Goal: Task Accomplishment & Management: Use online tool/utility

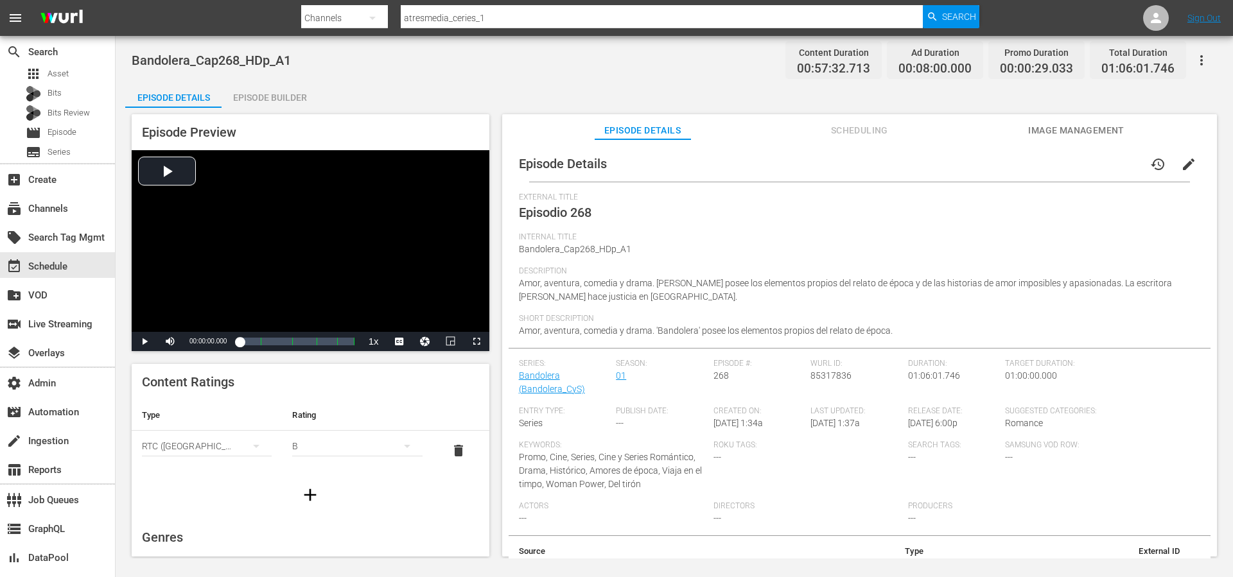
click at [649, 85] on div "Episode Details Episode Builder Episode Preview Video Player is loading. Play V…" at bounding box center [674, 324] width 1098 height 485
click at [60, 74] on span "Asset" at bounding box center [58, 73] width 21 height 13
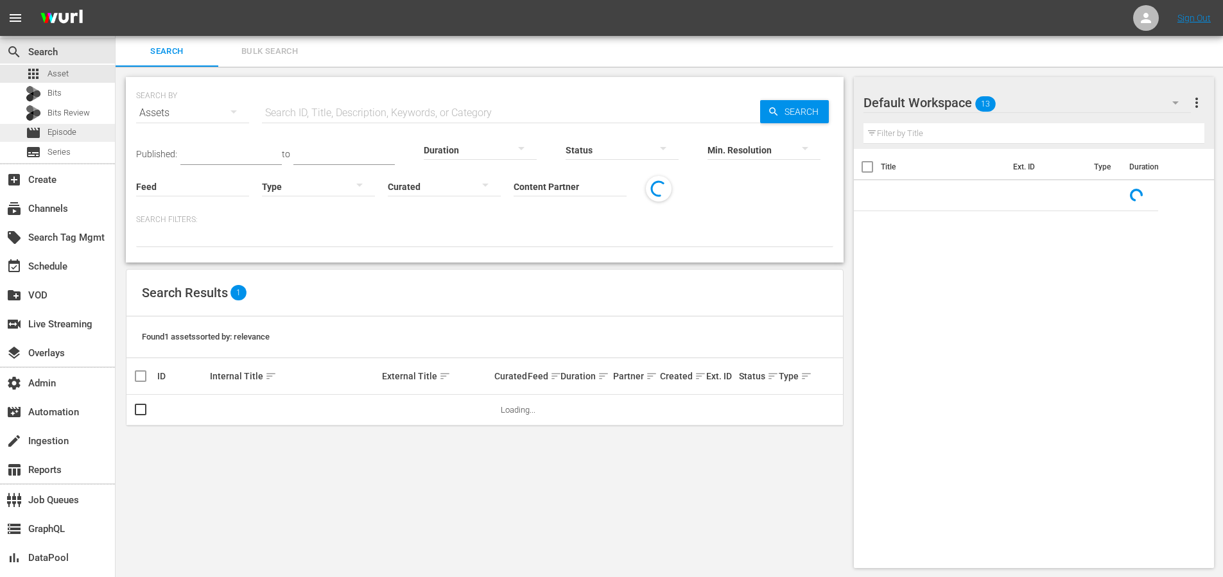
click at [55, 130] on span "Episode" at bounding box center [62, 132] width 29 height 13
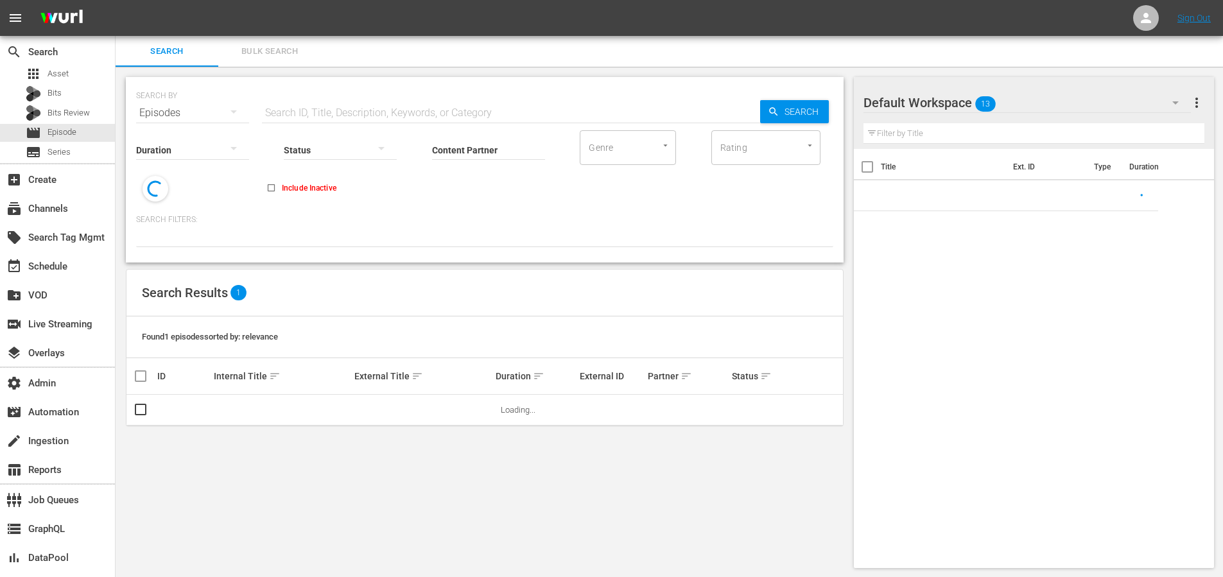
click at [337, 118] on input "text" at bounding box center [511, 113] width 498 height 31
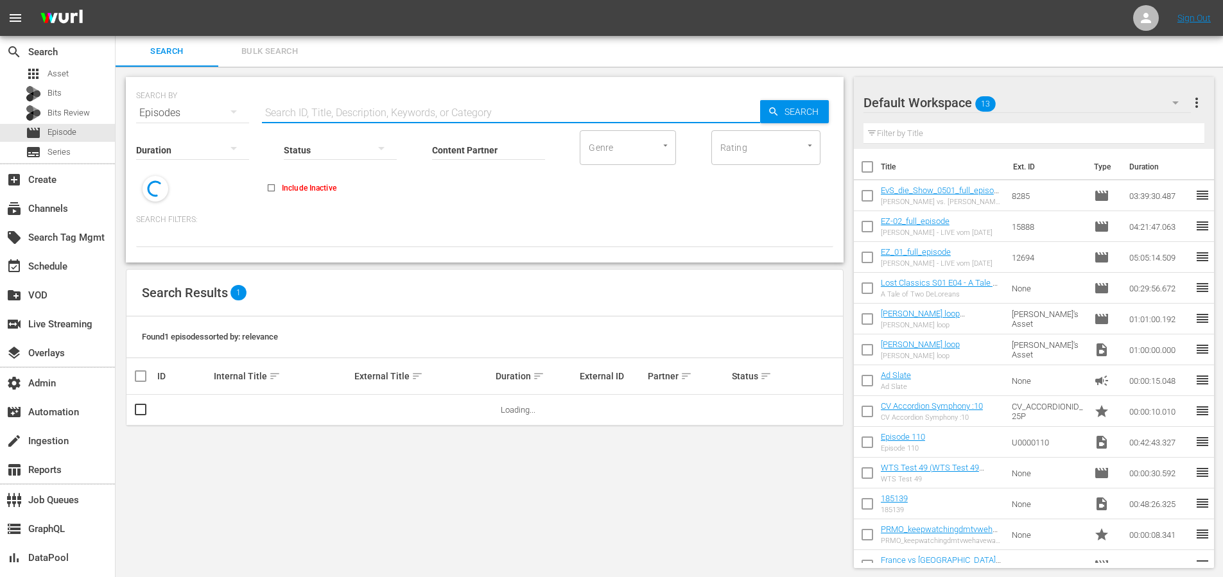
paste input "A Quién Le Importa"
type input "A Quién Le Importa"
click at [803, 111] on span "Search" at bounding box center [804, 111] width 49 height 23
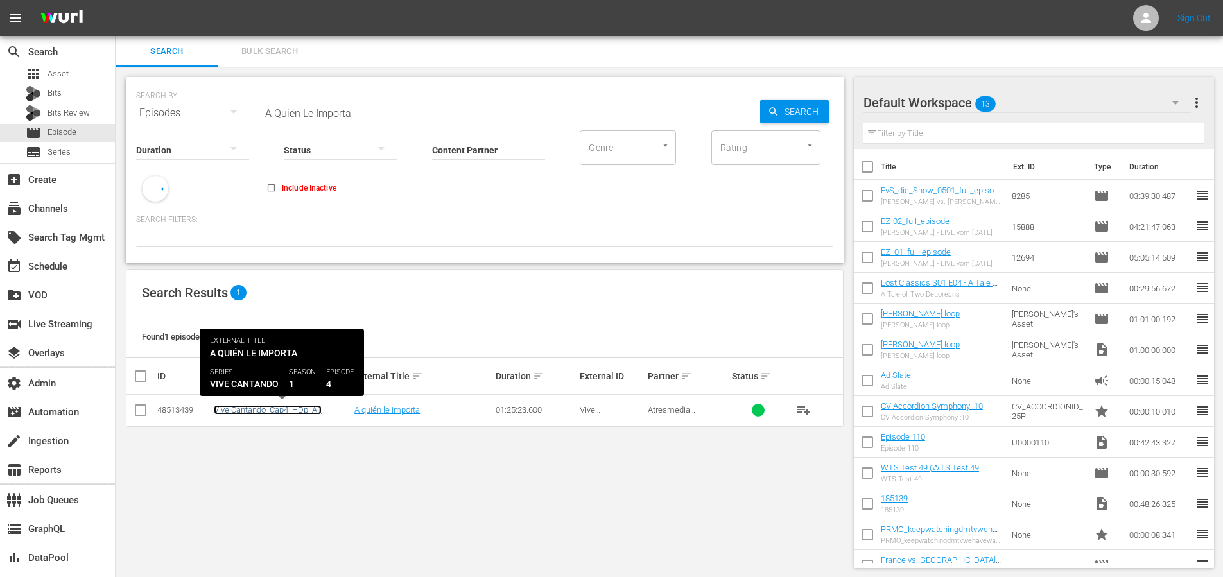
click at [296, 411] on link "Vive Cantando_Cap4_HDp_A1" at bounding box center [268, 410] width 108 height 10
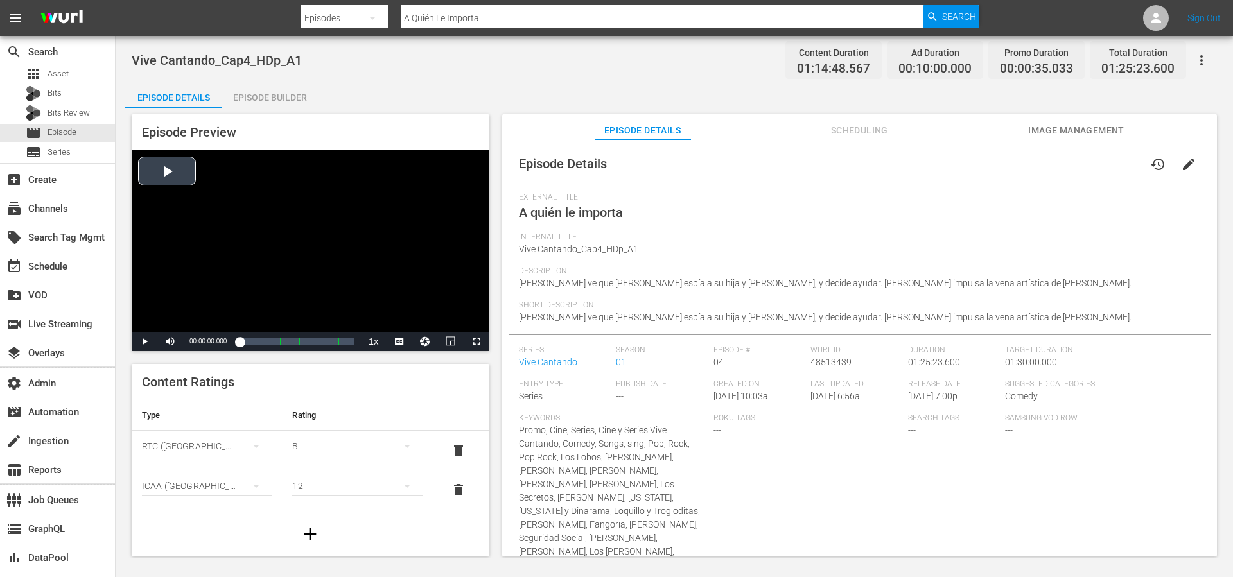
click at [163, 177] on div "Video Player" at bounding box center [311, 241] width 358 height 182
click at [194, 343] on div "34%" at bounding box center [199, 342] width 26 height 2
click at [405, 302] on li "captions off , selected" at bounding box center [399, 297] width 64 height 14
click at [402, 314] on span "english" at bounding box center [399, 310] width 24 height 9
click at [371, 398] on div "Content Ratings Type Rating Select Rating Type RTC (Mexico) Select Rating B del…" at bounding box center [311, 458] width 358 height 188
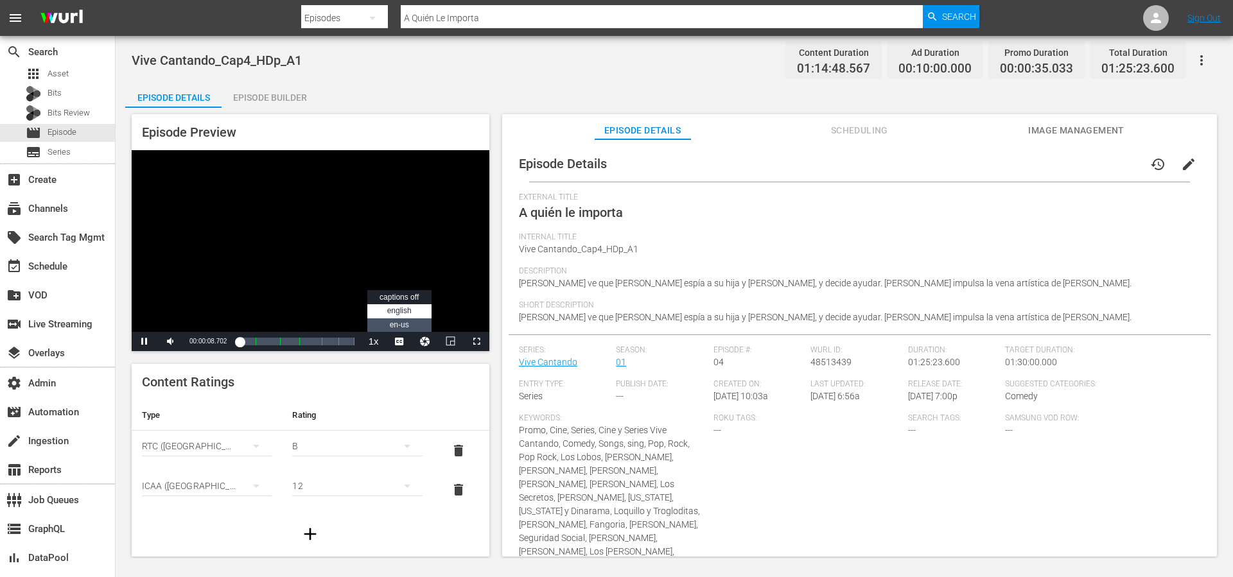
click at [401, 322] on span "en-us" at bounding box center [399, 324] width 19 height 9
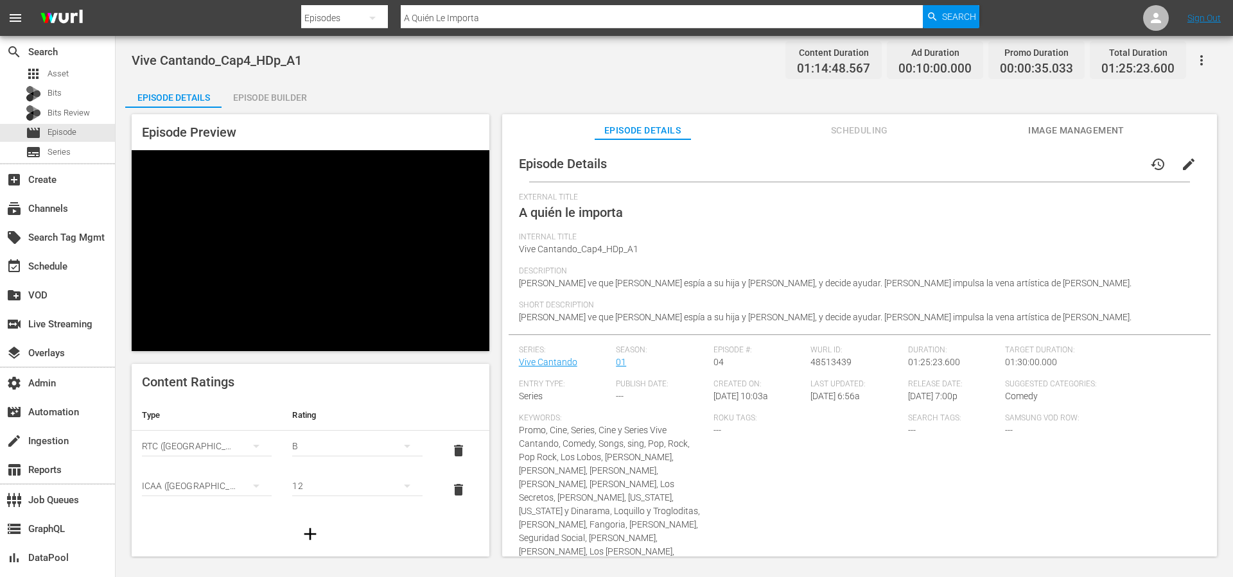
click at [387, 383] on div "Content Ratings Type Rating Select Rating Type RTC (Mexico) Select Rating B del…" at bounding box center [311, 458] width 358 height 188
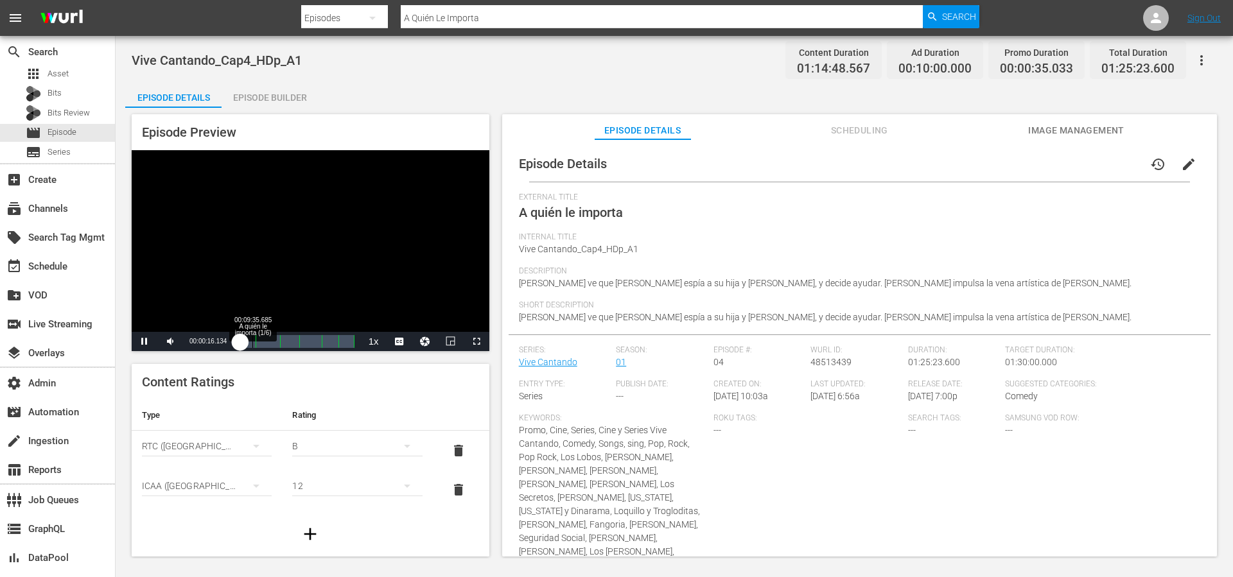
click at [252, 342] on div "00:09:35.685 A quién le importa (1/6)" at bounding box center [252, 341] width 1 height 13
click at [398, 313] on span "english" at bounding box center [399, 310] width 24 height 9
click at [369, 367] on div "Content Ratings Type Rating Select Rating Type RTC (Mexico) Select Rating B del…" at bounding box center [311, 458] width 358 height 188
click at [715, 157] on div "Episode Details history edit" at bounding box center [860, 164] width 702 height 36
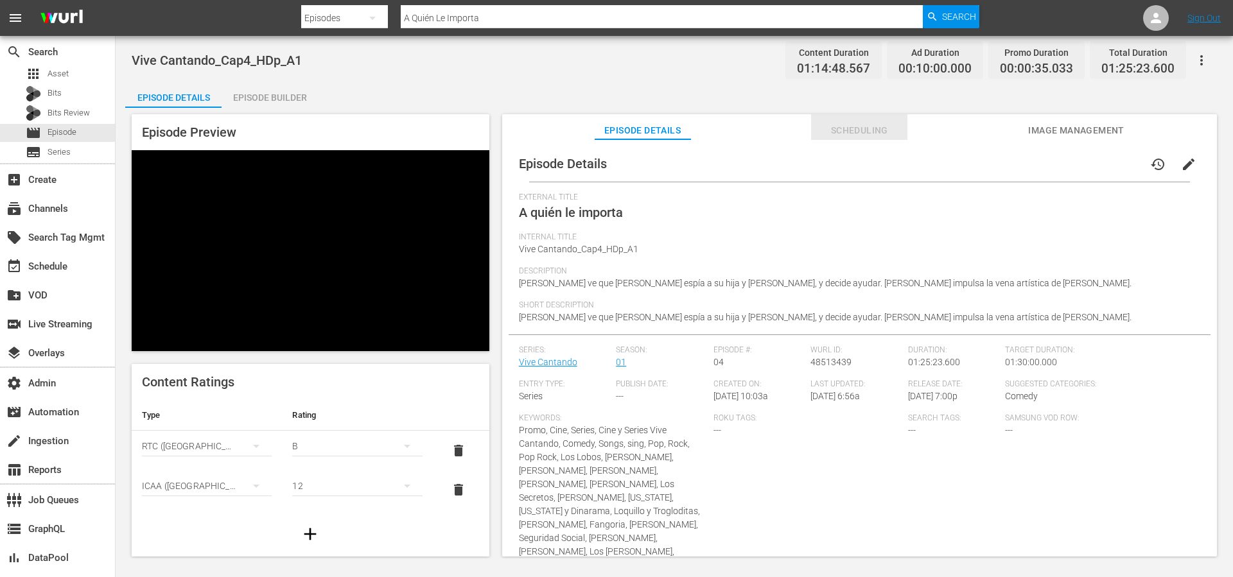
click at [864, 130] on span "Scheduling" at bounding box center [859, 131] width 96 height 16
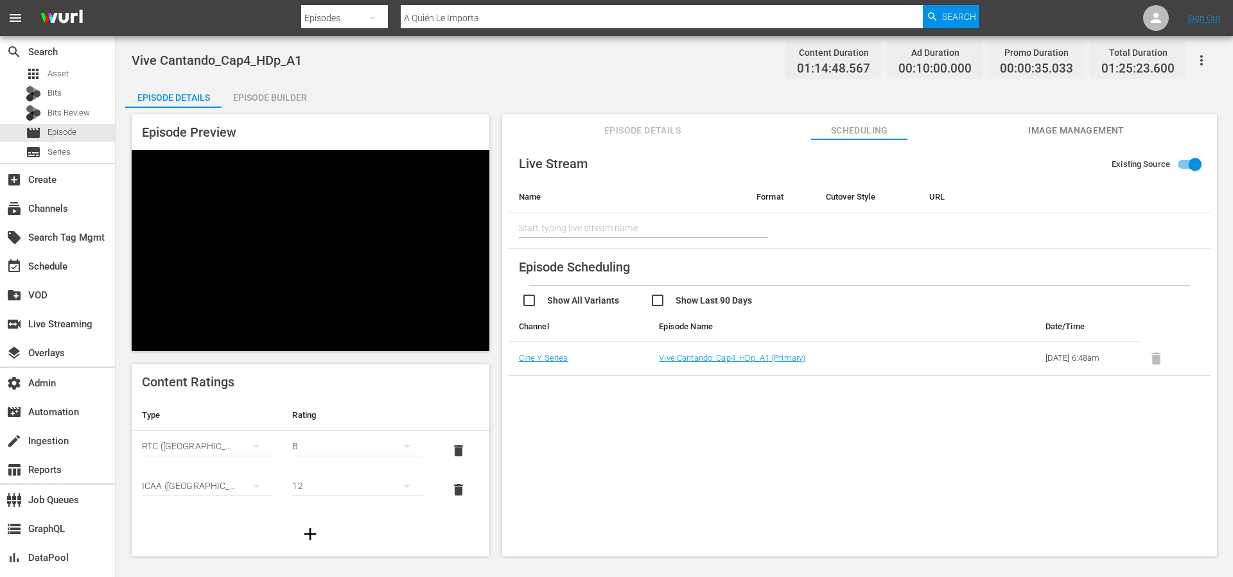
click at [650, 133] on span "Episode Details" at bounding box center [643, 131] width 96 height 16
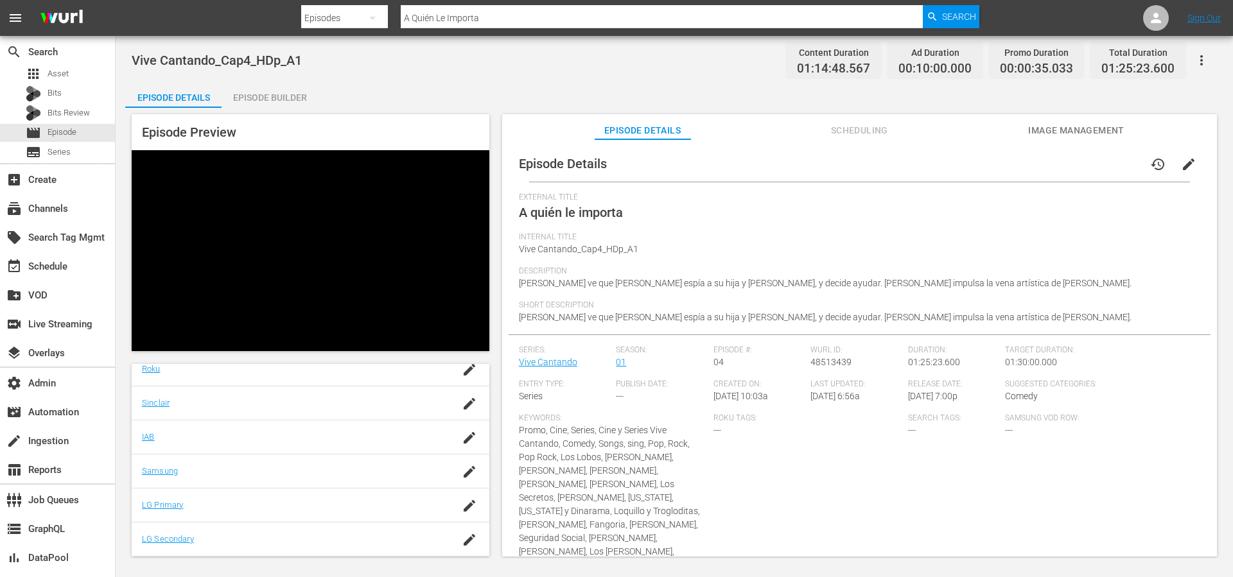
click at [291, 93] on div "Episode Builder" at bounding box center [270, 97] width 96 height 31
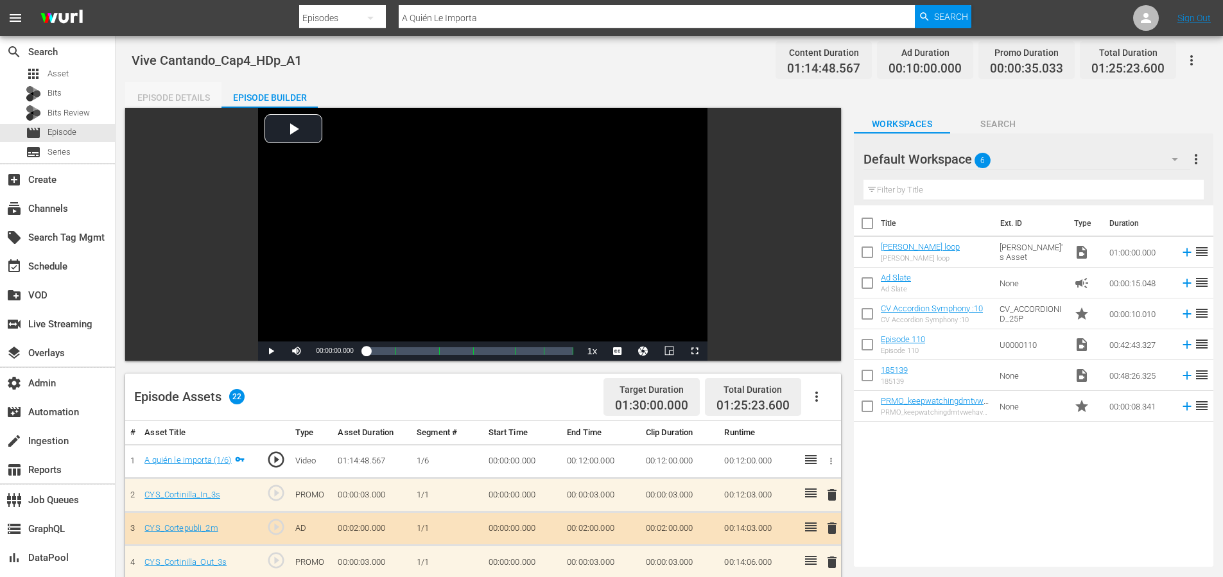
click at [148, 99] on div "Episode Details" at bounding box center [173, 97] width 96 height 31
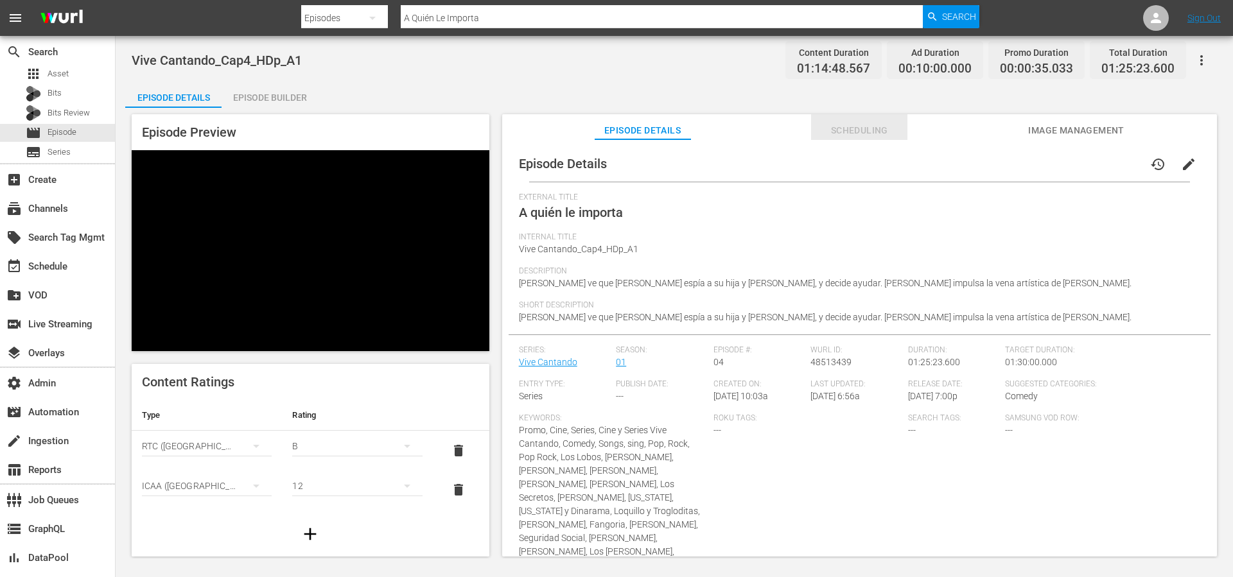
click at [850, 132] on span "Scheduling" at bounding box center [859, 131] width 96 height 16
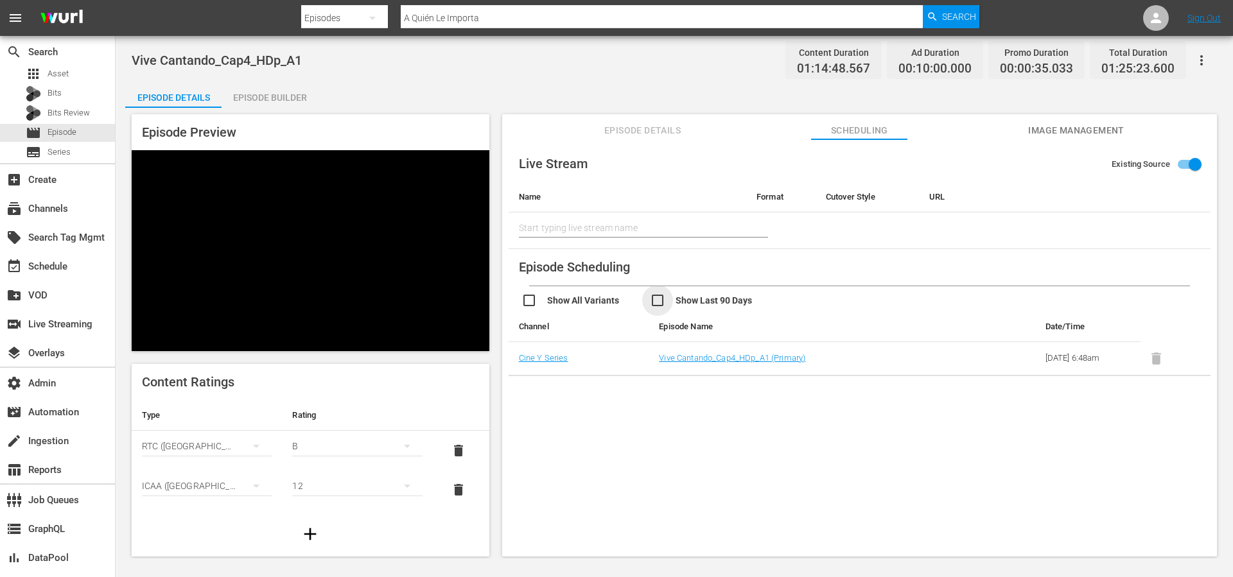
click at [653, 302] on input "checkbox" at bounding box center [714, 302] width 128 height 19
checkbox input "true"
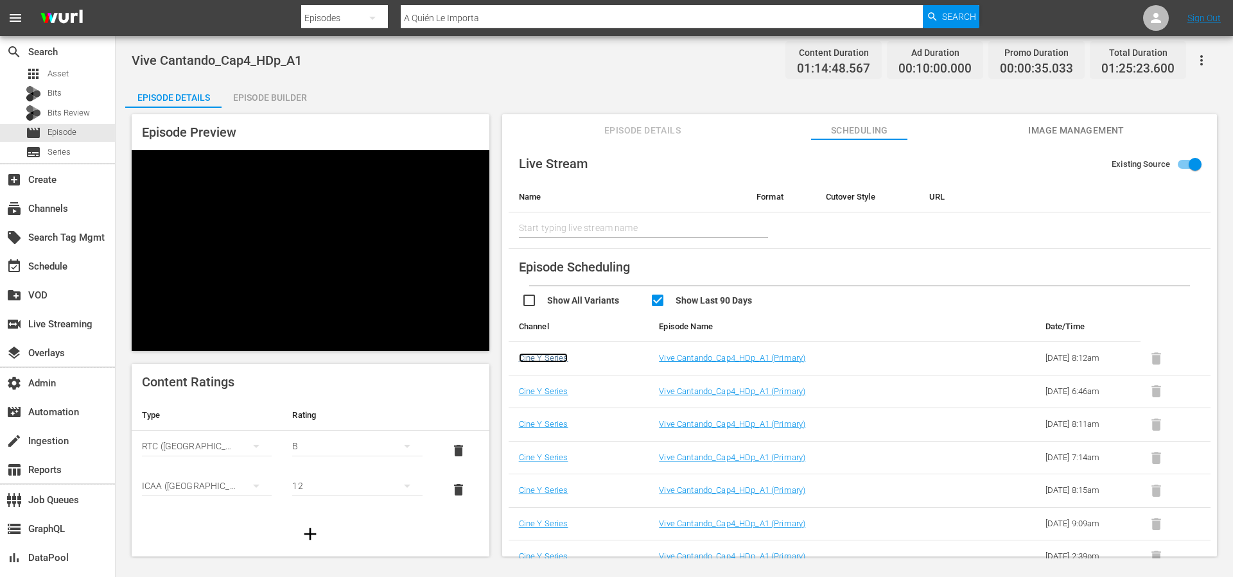
click at [548, 359] on link "Cine Y Series" at bounding box center [543, 358] width 49 height 10
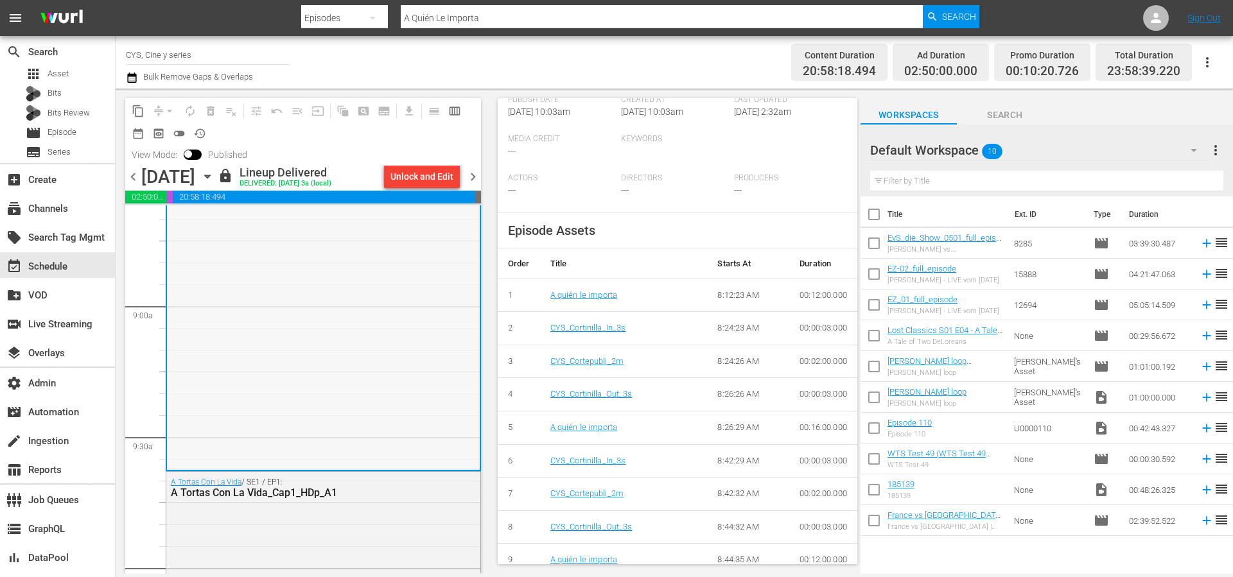
scroll to position [2139, 0]
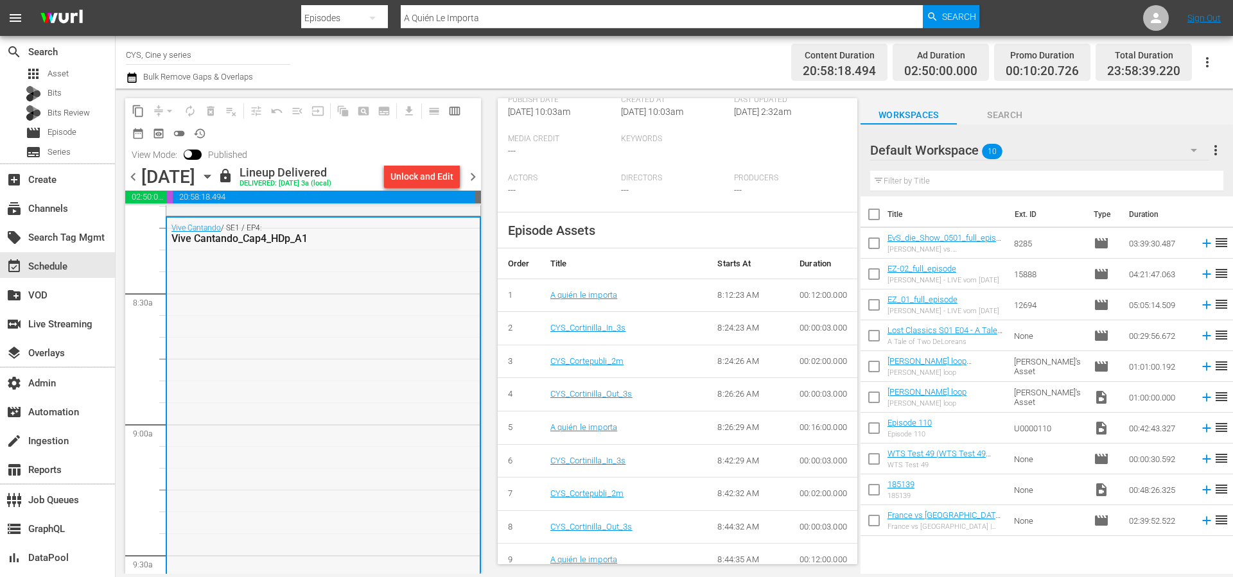
click at [417, 304] on div "Vive Cantando / SE1 / EP4: Vive Cantando_Cap4_HDp_A1" at bounding box center [323, 402] width 313 height 369
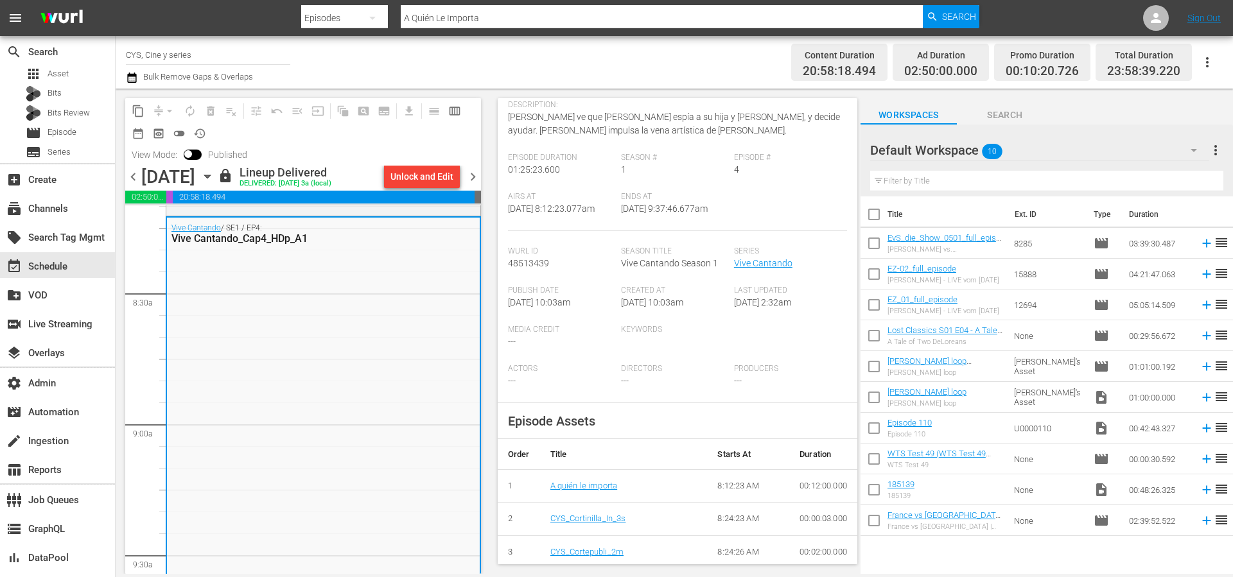
scroll to position [0, 0]
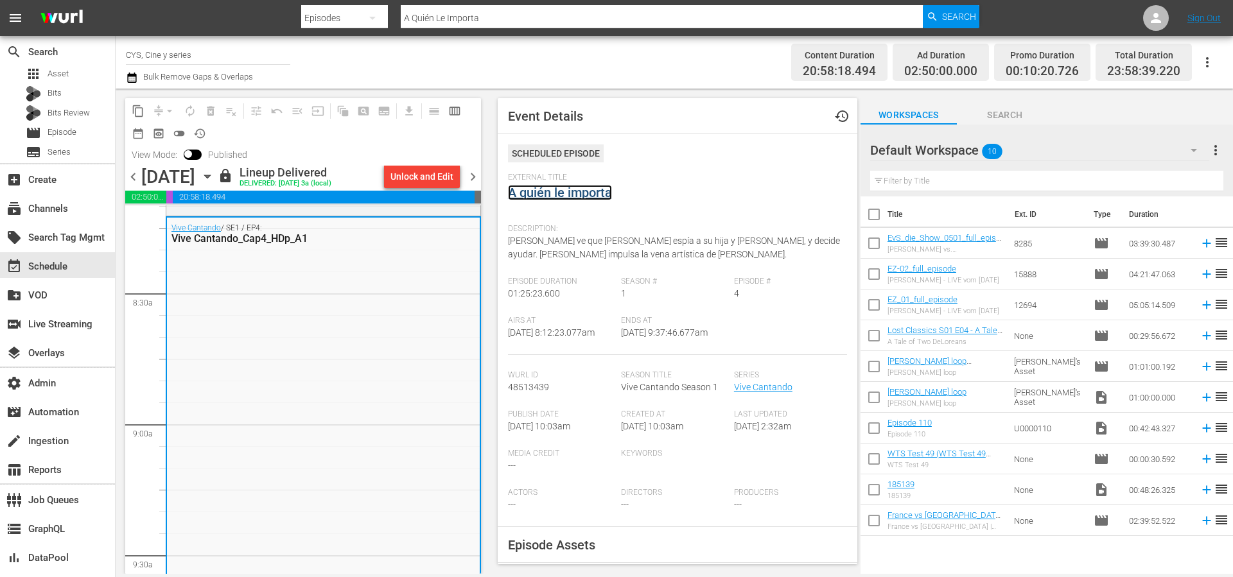
click at [581, 199] on link "A quién le importa" at bounding box center [560, 192] width 104 height 15
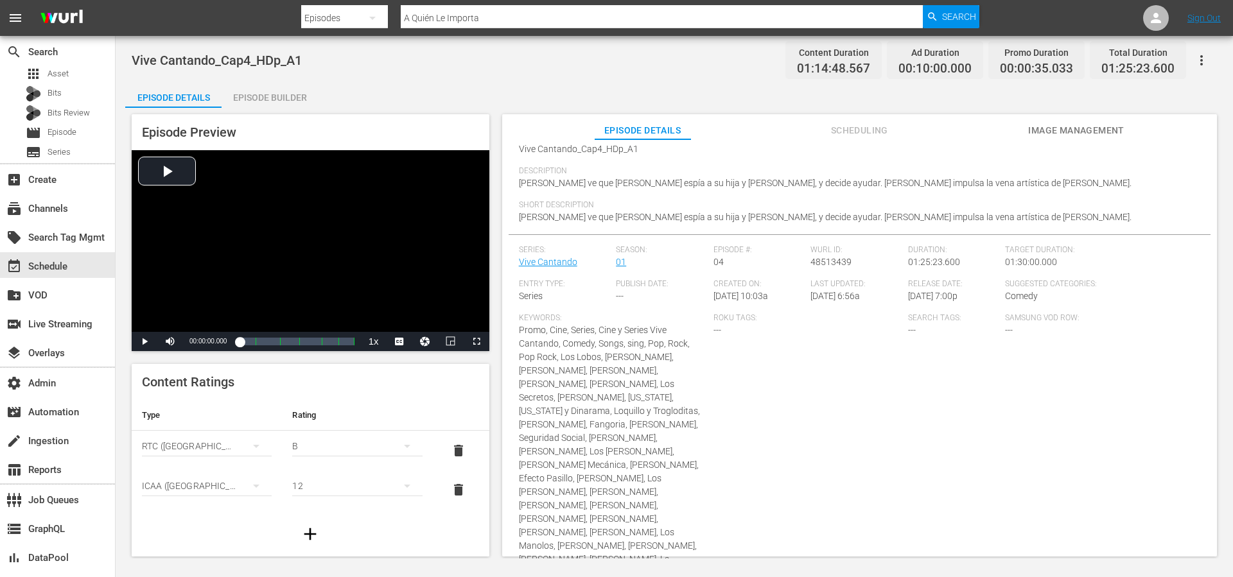
scroll to position [199, 0]
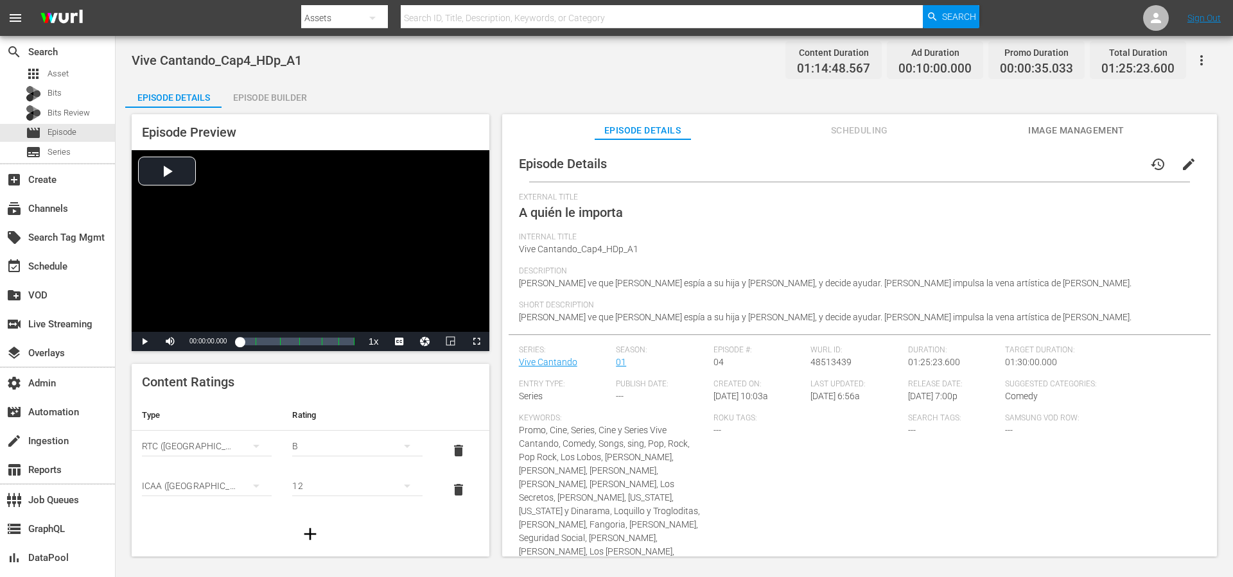
click at [868, 136] on span "Scheduling" at bounding box center [859, 131] width 96 height 16
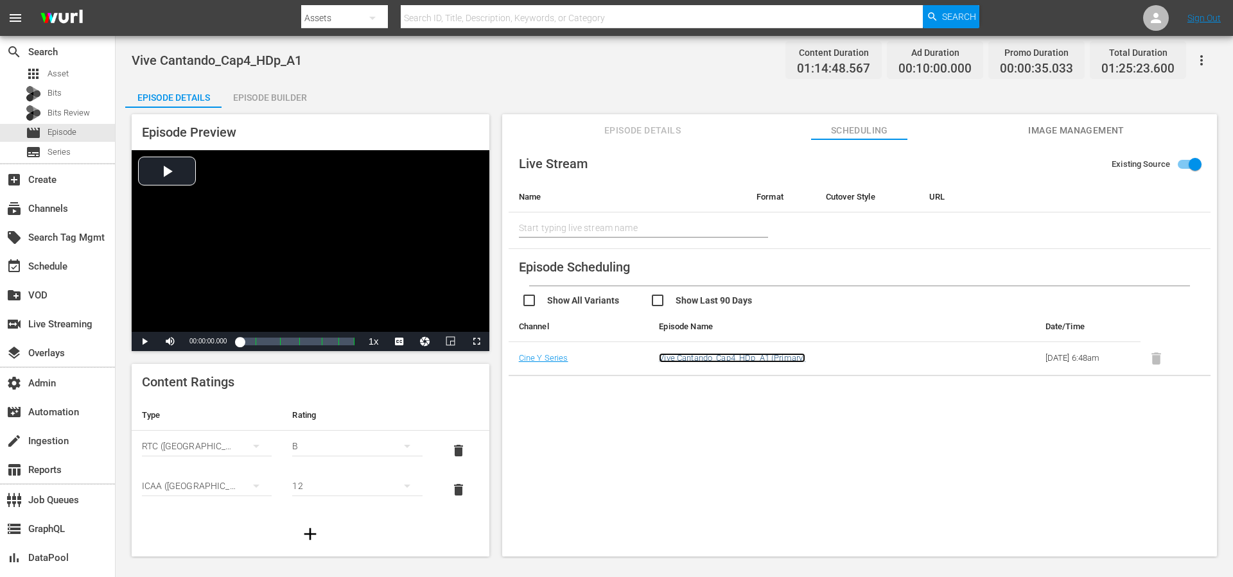
click at [746, 357] on link "Vive Cantando_Cap4_HDp_A1 (Primary)" at bounding box center [732, 358] width 146 height 10
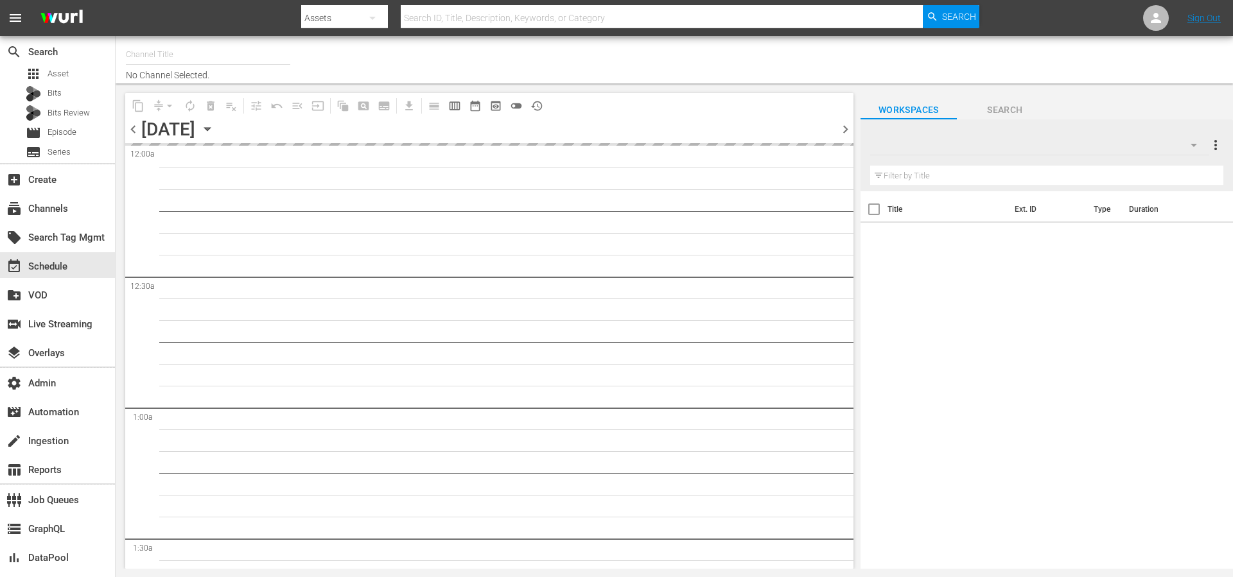
type input "CYS, Cine y series (1560)"
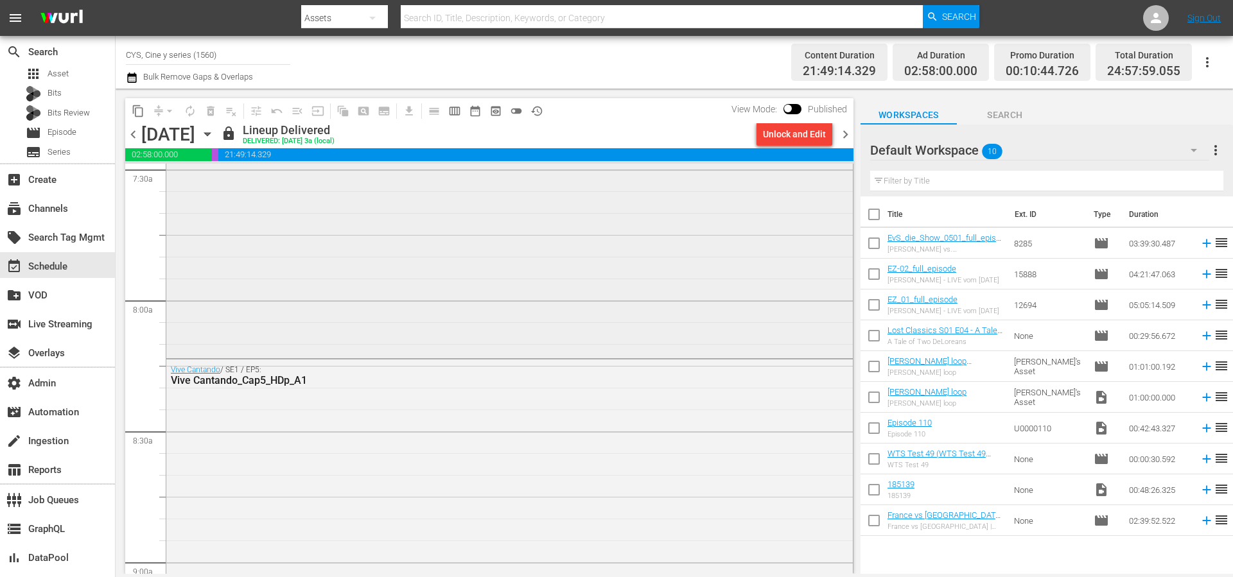
scroll to position [1974, 0]
click at [652, 374] on div "Vive Cantando / SE1 / EP5: Vive Cantando_Cap5_HDp_A1" at bounding box center [509, 360] width 687 height 31
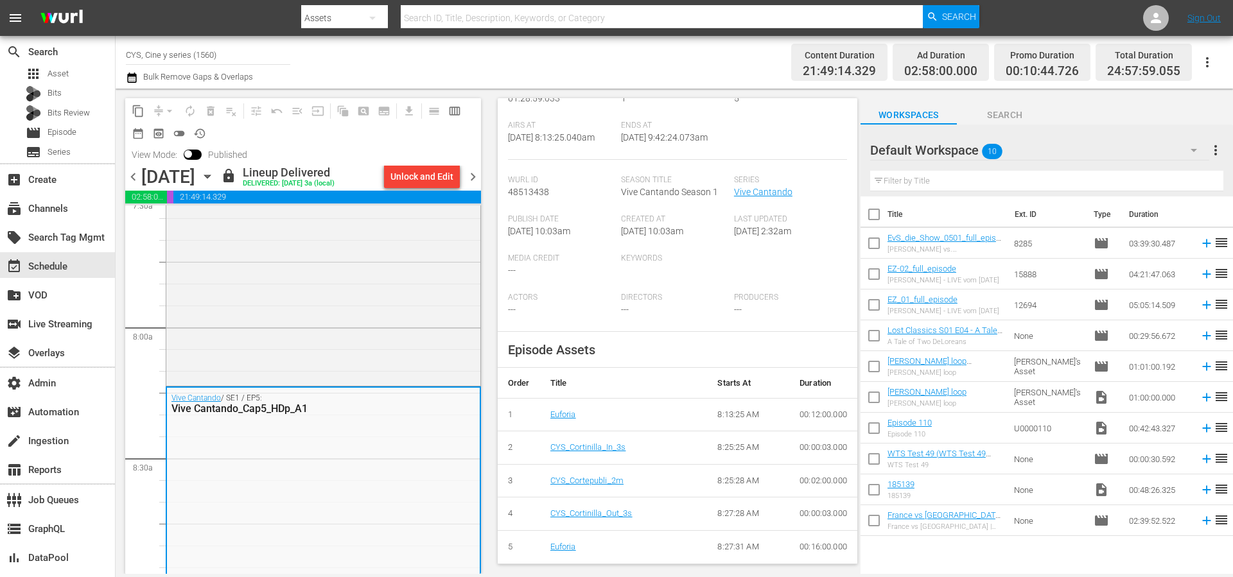
scroll to position [46, 0]
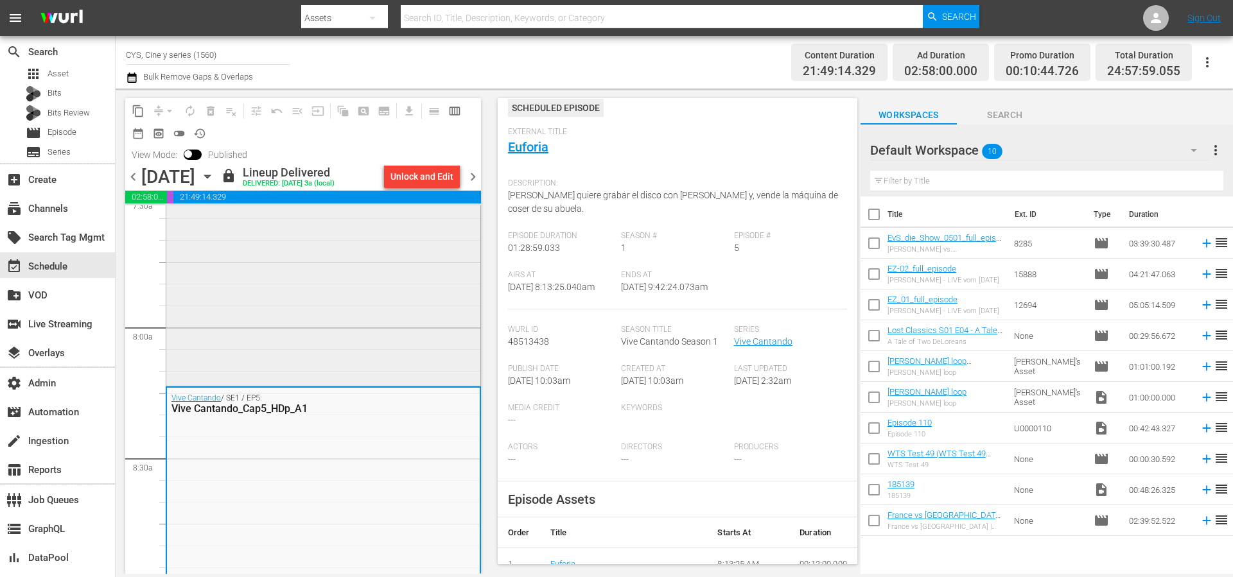
click at [385, 329] on div "Vive Cantando / SE1 / EP4: Vive Cantando_Cap4_HDp_A1" at bounding box center [323, 197] width 314 height 369
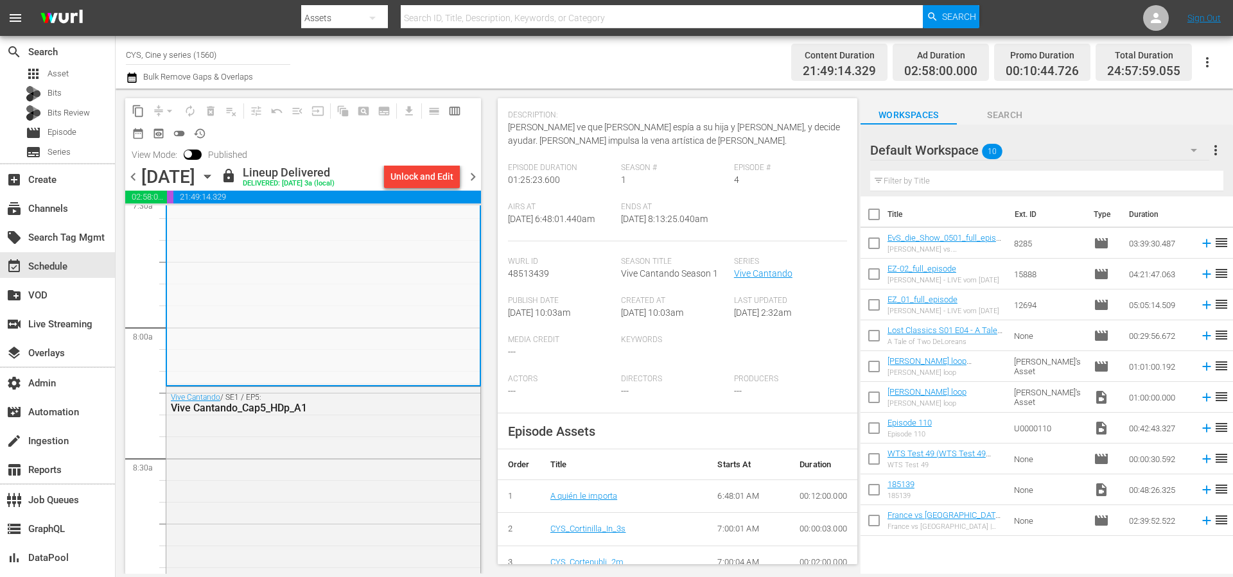
scroll to position [338, 0]
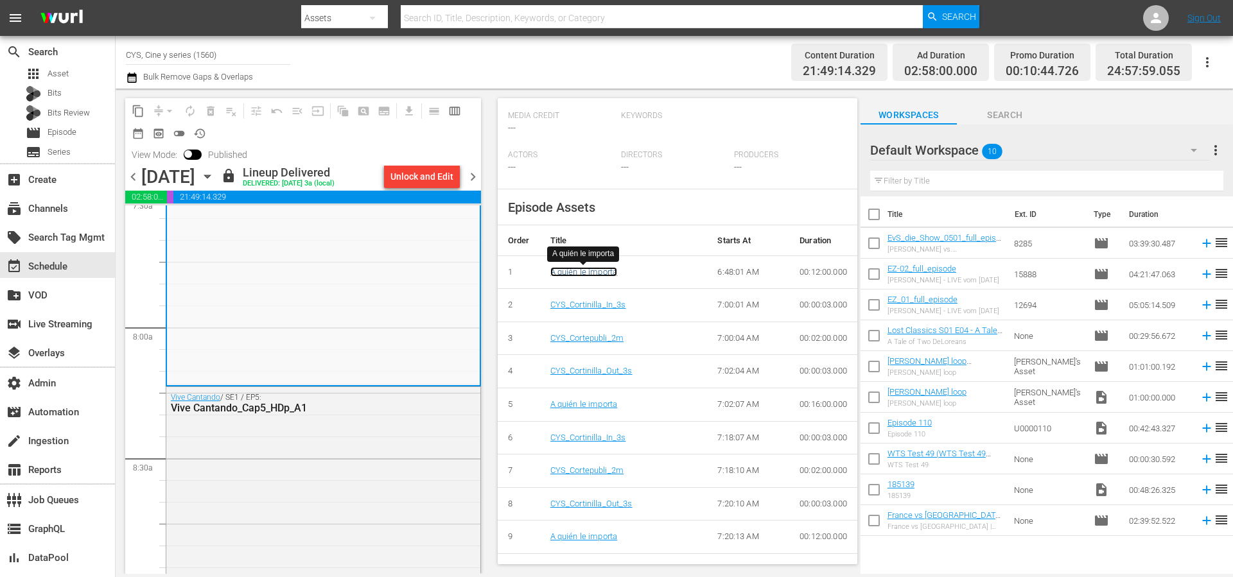
click at [596, 268] on link "A quién le importa" at bounding box center [583, 272] width 67 height 10
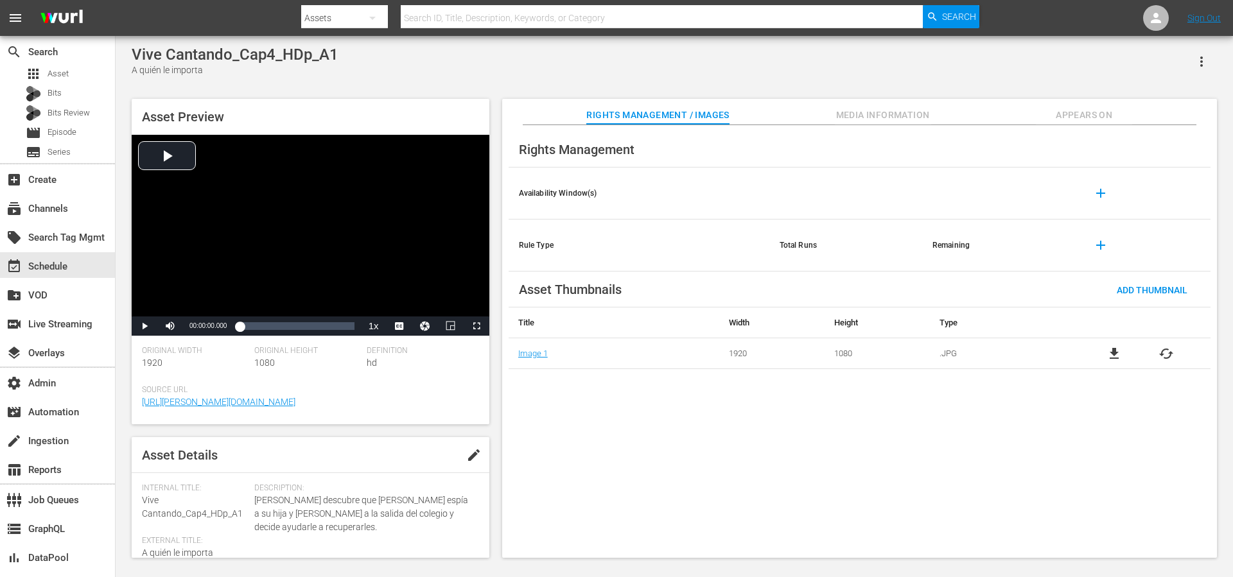
click at [877, 117] on span "Media Information" at bounding box center [883, 115] width 96 height 16
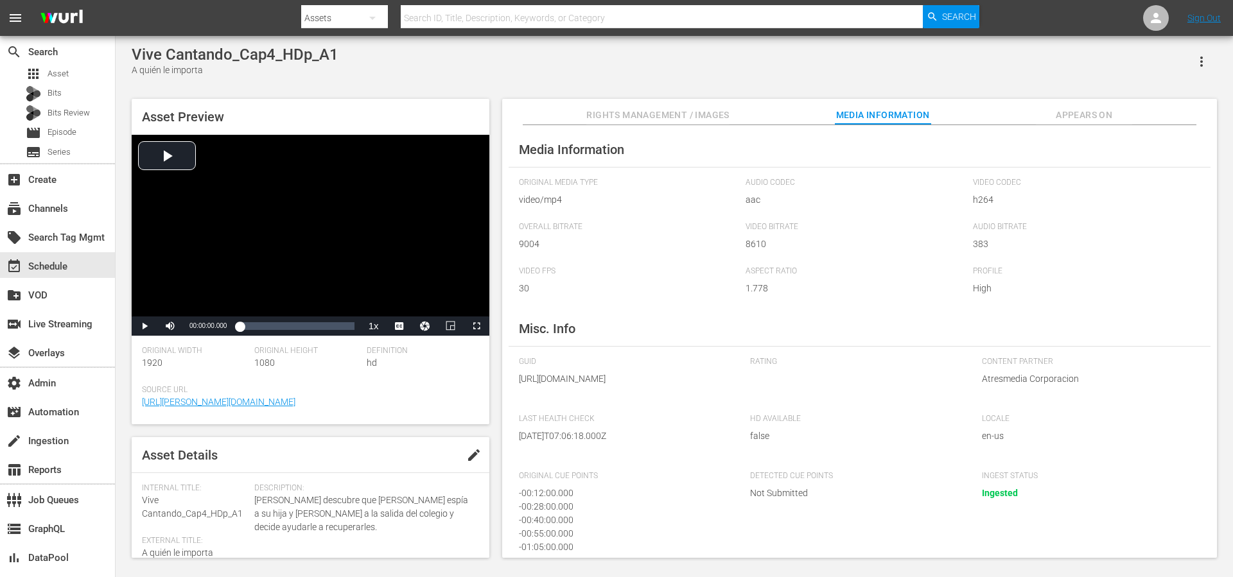
click at [741, 102] on div "Rights Management / Images Media Information Appears On" at bounding box center [859, 112] width 651 height 26
click at [733, 110] on div "Rights Management / Images Media Information Appears On" at bounding box center [859, 112] width 651 height 26
click at [728, 119] on span "Rights Management / Images" at bounding box center [657, 115] width 143 height 16
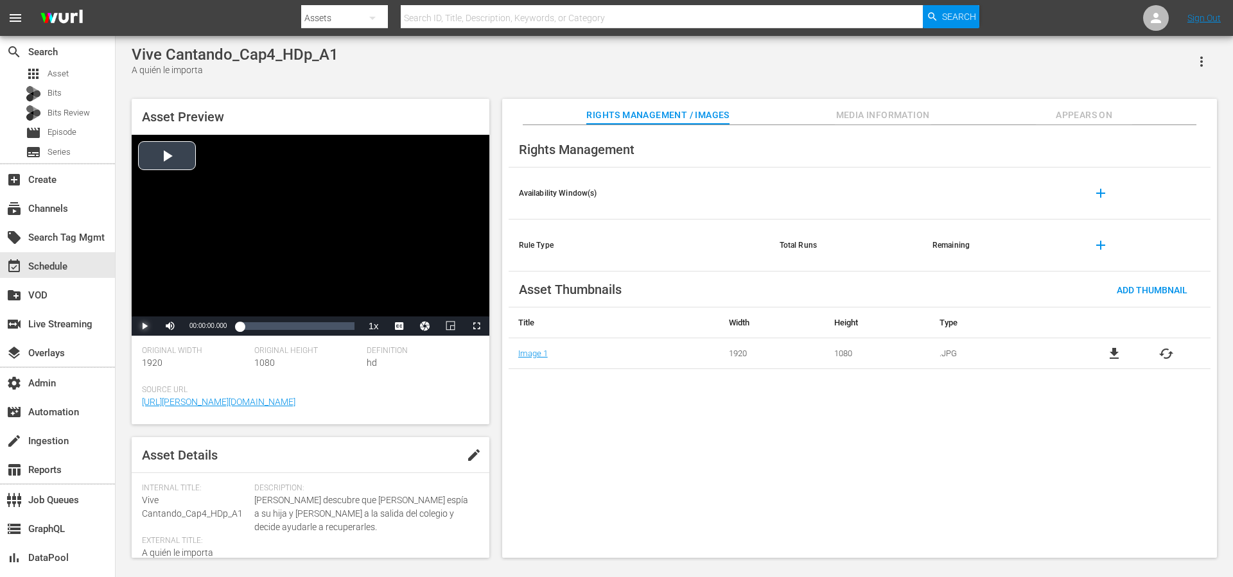
click at [144, 326] on span "Video Player" at bounding box center [144, 326] width 0 height 0
click at [190, 328] on div "20%" at bounding box center [199, 327] width 26 height 2
click at [401, 297] on span "english" at bounding box center [399, 295] width 24 height 9
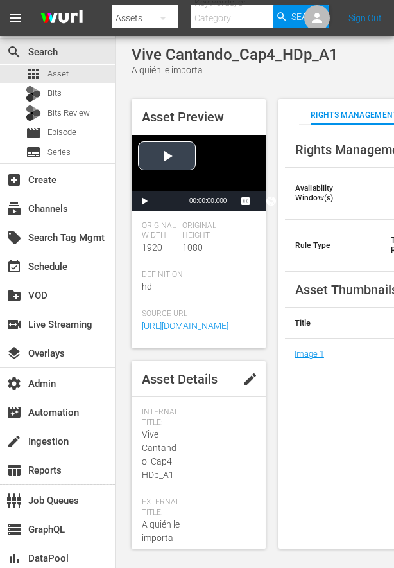
click at [176, 152] on div "Video Player" at bounding box center [199, 163] width 134 height 57
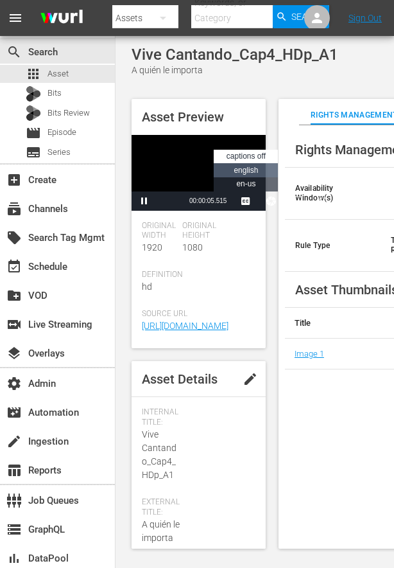
click at [249, 171] on span "english" at bounding box center [246, 170] width 24 height 9
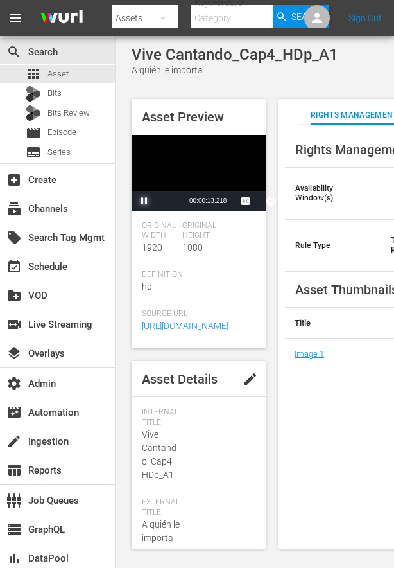
click at [144, 201] on span "Video Player" at bounding box center [144, 201] width 0 height 0
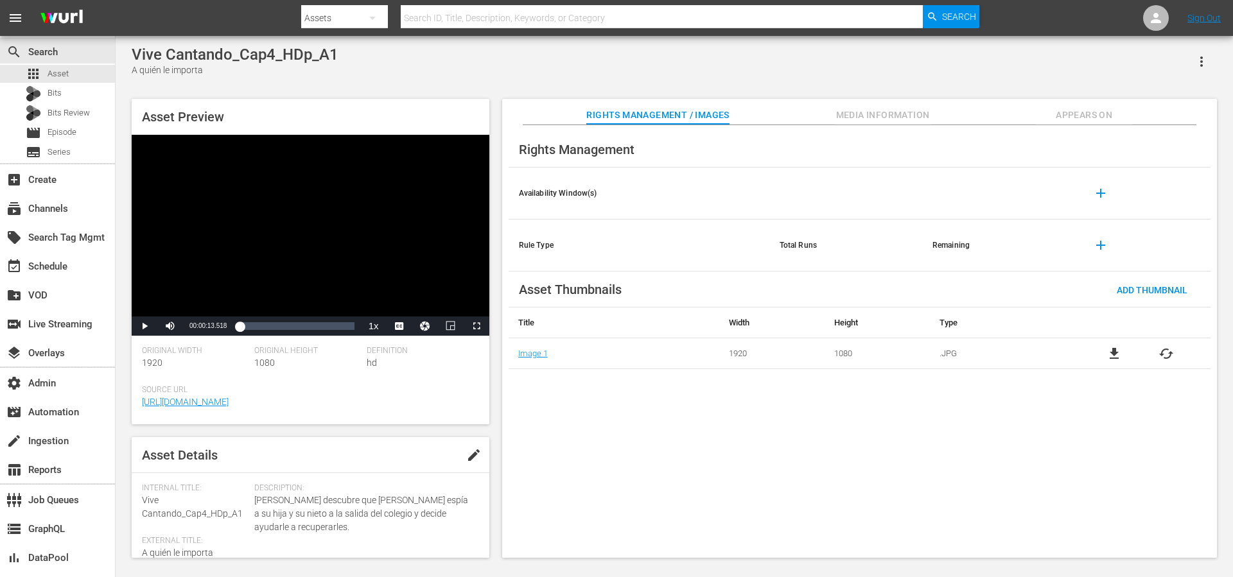
click at [394, 77] on div "Vive Cantando_Cap4_HDp_A1 A quién le importa Asset Preview Video Player is load…" at bounding box center [674, 299] width 1098 height 506
click at [394, 120] on span "Appears On" at bounding box center [1084, 115] width 96 height 16
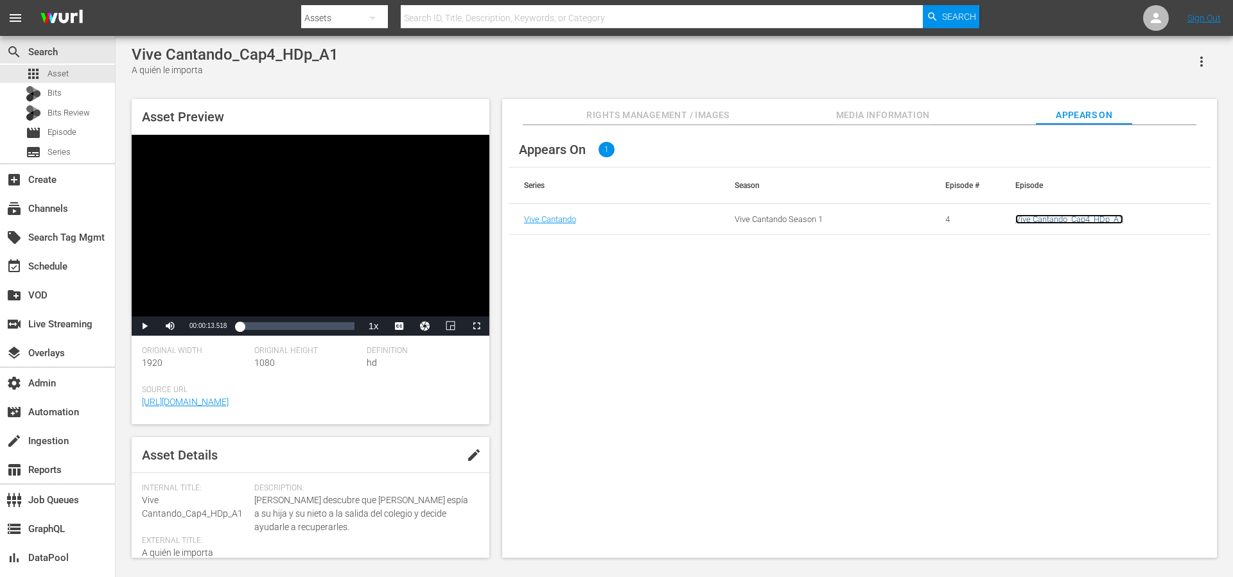
click at [394, 222] on link "Vive Cantando_Cap4_HDp_A1" at bounding box center [1069, 220] width 108 height 10
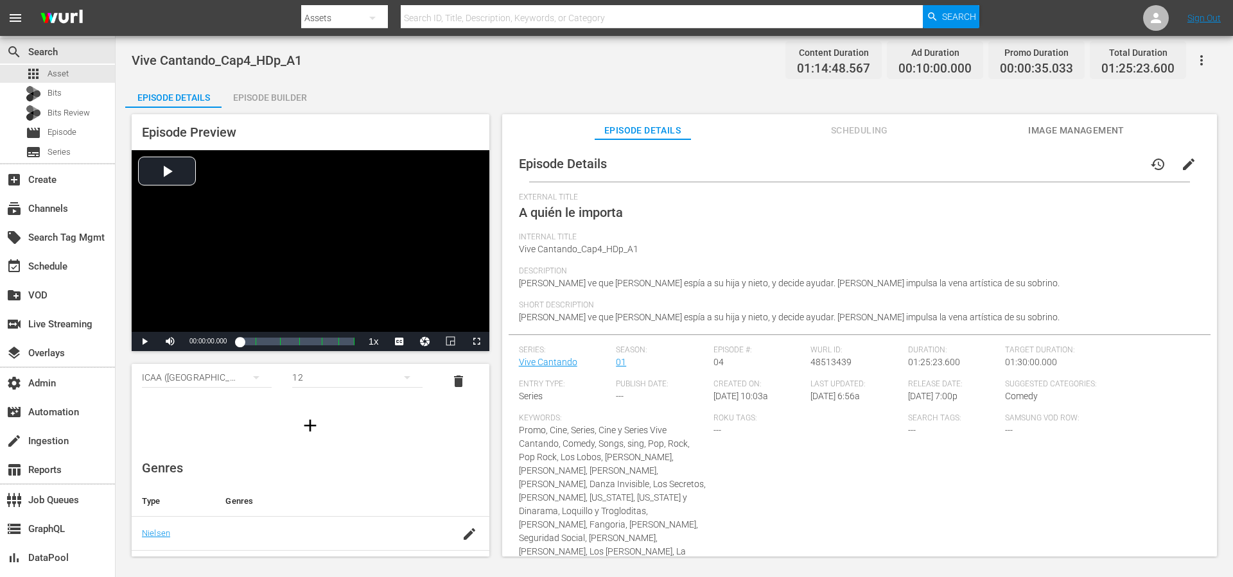
click at [286, 96] on div "Episode Builder" at bounding box center [270, 97] width 96 height 31
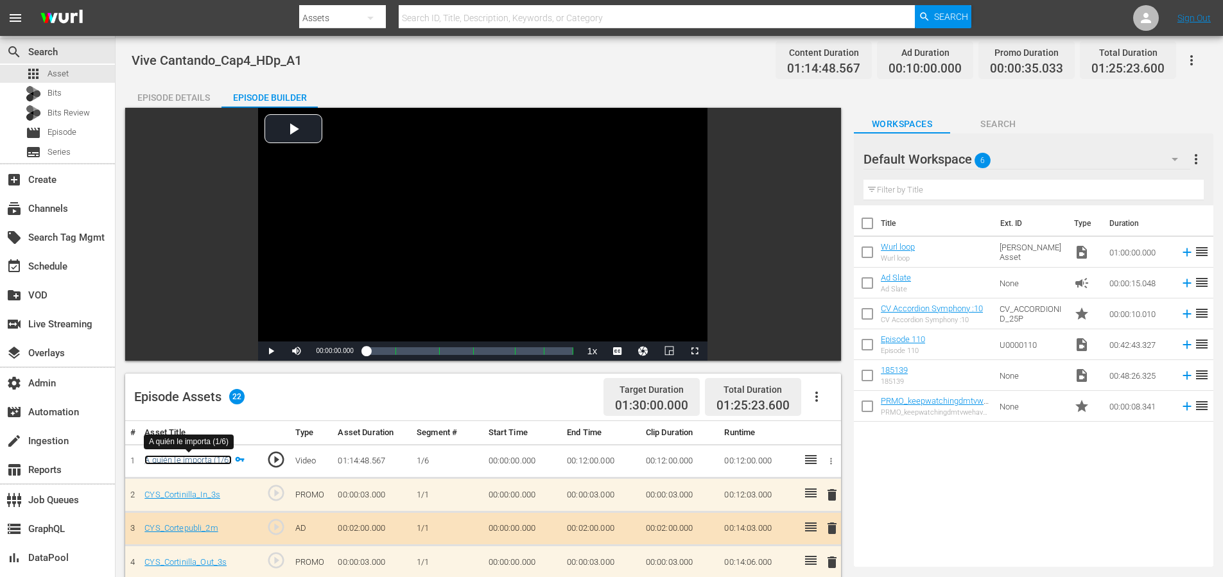
click at [182, 459] on link "A quién le importa (1/6)" at bounding box center [187, 460] width 87 height 10
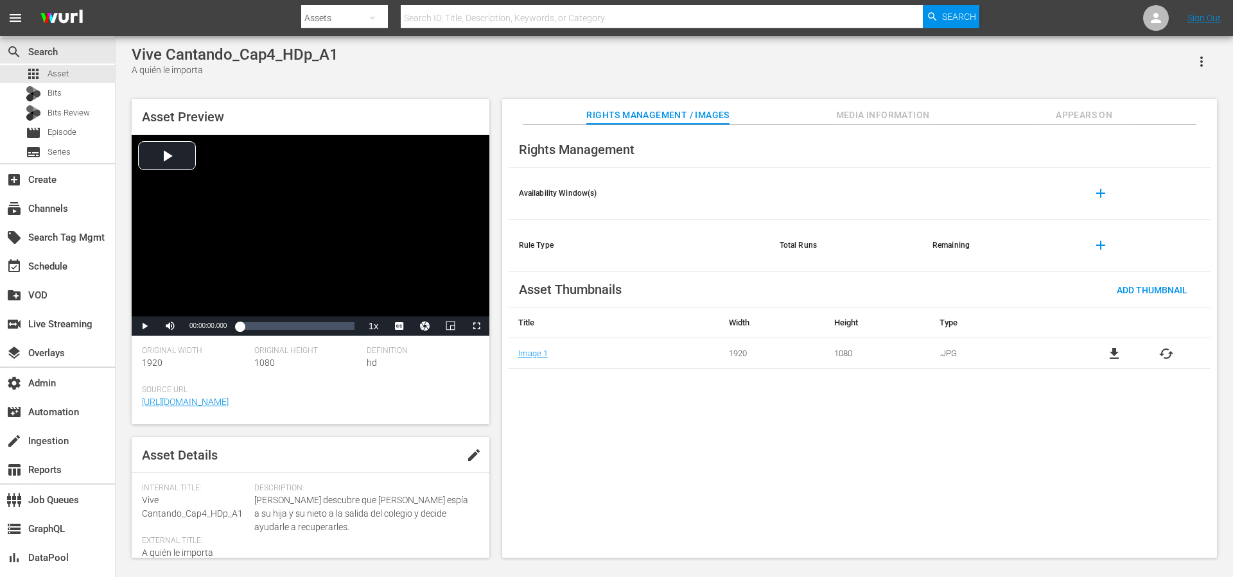
click at [394, 80] on div "Vive Cantando_Cap4_HDp_A1 A quién le importa Asset Preview Video Player is load…" at bounding box center [674, 299] width 1098 height 506
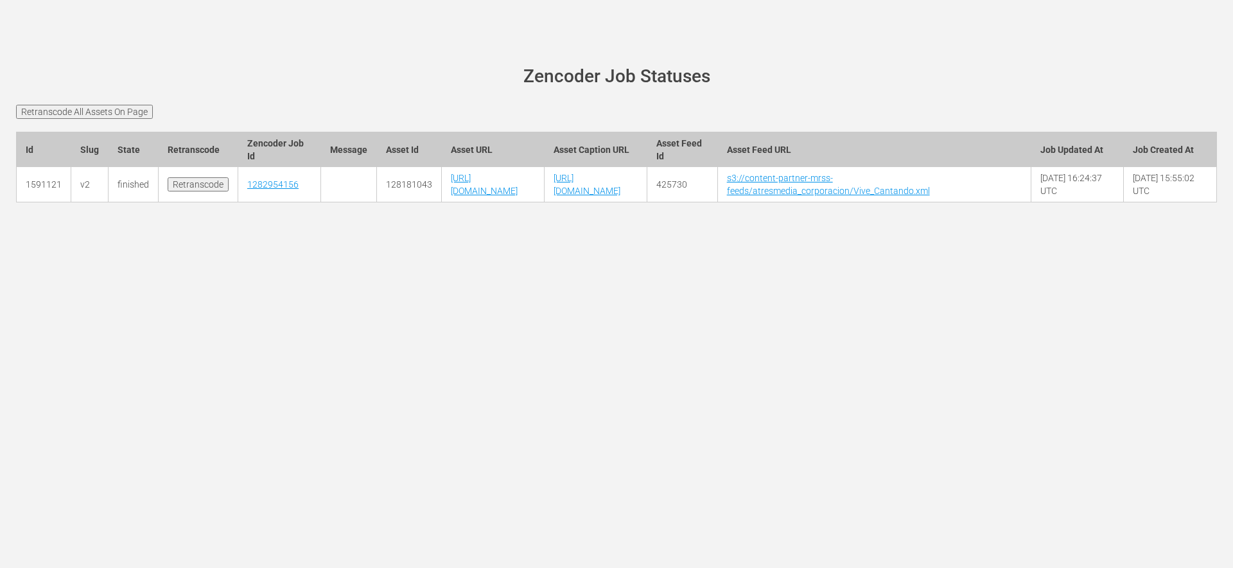
click at [647, 202] on td "[URL][DOMAIN_NAME]" at bounding box center [595, 184] width 103 height 35
click at [620, 196] on link "[URL][DOMAIN_NAME]" at bounding box center [587, 184] width 67 height 23
click at [263, 189] on link "1282954156" at bounding box center [272, 184] width 51 height 10
click at [265, 189] on link "1282954156" at bounding box center [272, 184] width 51 height 10
click at [523, 437] on div "[PERSON_NAME][DOMAIN_NAME] site status Zencoder Job Statuses Retranscode All As…" at bounding box center [616, 284] width 1233 height 568
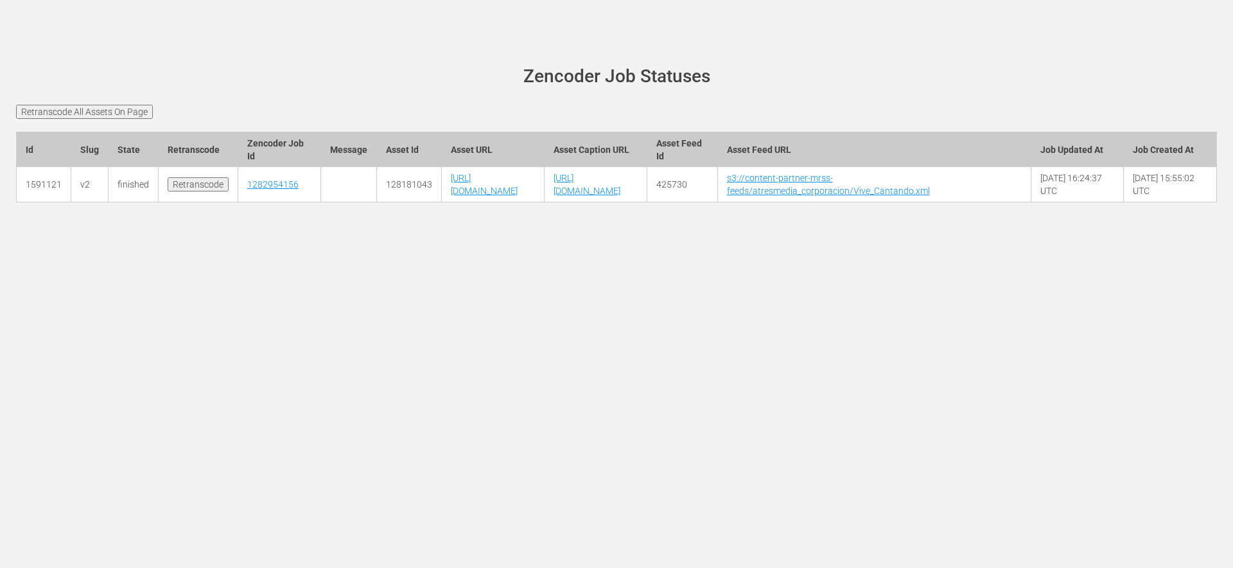
click at [518, 386] on div "[PERSON_NAME][DOMAIN_NAME] site status Zencoder Job Statuses Retranscode All As…" at bounding box center [616, 284] width 1233 height 568
click at [518, 196] on link "[URL][DOMAIN_NAME]" at bounding box center [484, 184] width 67 height 23
